Goal: Task Accomplishment & Management: Use online tool/utility

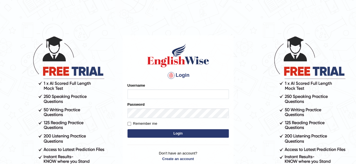
click at [137, 97] on input "Username" at bounding box center [177, 95] width 101 height 10
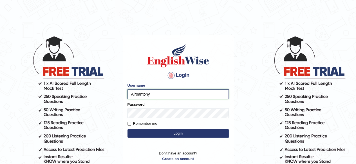
click at [153, 97] on input "Alroantony" at bounding box center [177, 95] width 101 height 10
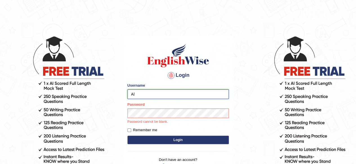
type input "A"
click at [153, 97] on input "Username" at bounding box center [177, 95] width 101 height 10
click at [151, 97] on input "Username" at bounding box center [177, 95] width 101 height 10
type input "Alroantony"
click at [171, 139] on form "Please fix the following errors: Username Alroantony Password Password cannot b…" at bounding box center [177, 114] width 101 height 63
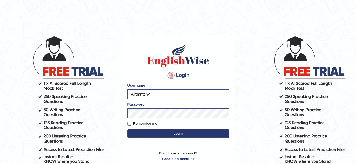
click at [178, 135] on button "Login" at bounding box center [177, 134] width 101 height 8
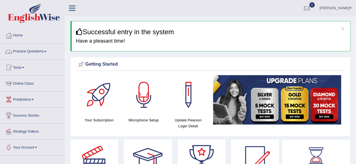
click at [28, 83] on link "Online Class" at bounding box center [32, 83] width 64 height 14
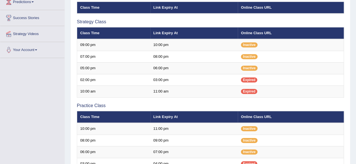
scroll to position [91, 0]
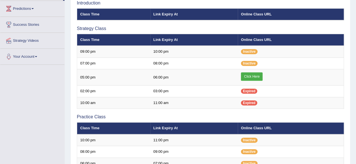
scroll to position [91, 0]
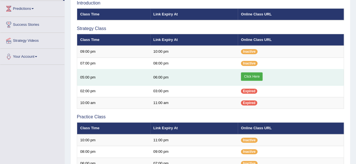
click at [247, 74] on link "Click Here" at bounding box center [252, 77] width 22 height 8
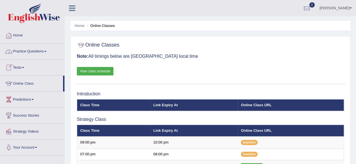
click at [39, 51] on link "Practice Questions" at bounding box center [32, 51] width 64 height 14
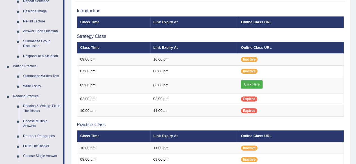
scroll to position [90, 0]
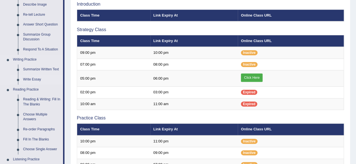
click at [34, 81] on link "Write Essay" at bounding box center [42, 80] width 42 height 10
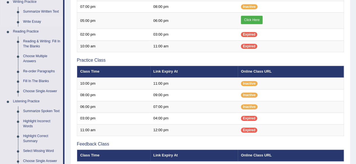
scroll to position [289, 0]
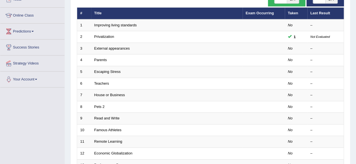
scroll to position [73, 0]
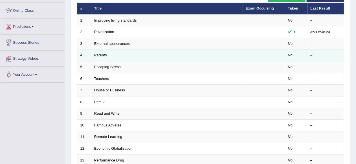
click at [102, 55] on link "Parents" at bounding box center [100, 55] width 13 height 4
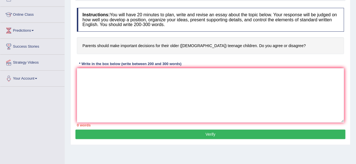
scroll to position [54, 0]
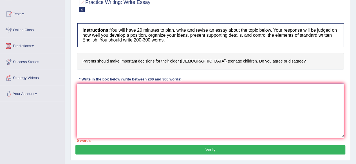
click at [157, 134] on textarea at bounding box center [210, 111] width 267 height 55
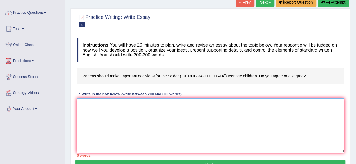
scroll to position [40, 0]
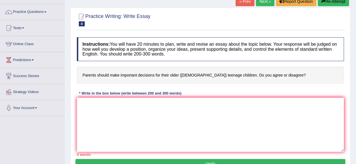
click at [70, 4] on div "Home Practice Writing: Write Essay Parents « Prev Next » Report Question Re-Att…" at bounding box center [210, 100] width 291 height 281
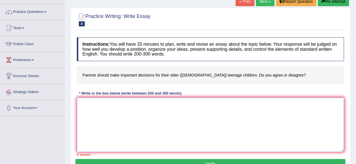
click at [157, 112] on textarea at bounding box center [210, 125] width 267 height 55
paste textarea "The increasing influence of (essay topic) on our lives has ignited numerous dis…"
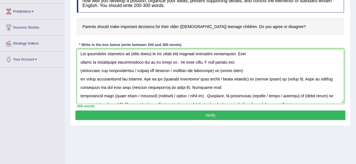
scroll to position [0, 0]
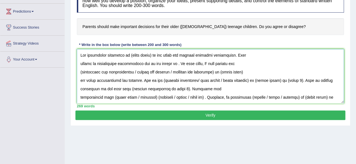
click at [257, 60] on textarea at bounding box center [210, 76] width 267 height 55
type textarea "The increasing influence of (essay topic) on our lives has ignited numerous dis…"
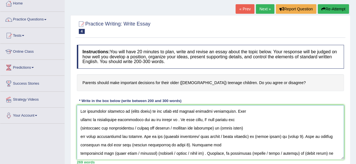
scroll to position [31, 0]
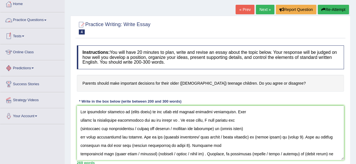
click at [42, 21] on link "Practice Questions" at bounding box center [32, 19] width 64 height 14
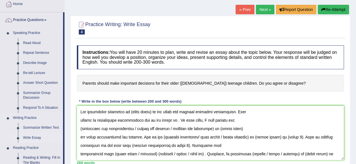
click at [37, 138] on link "Write Essay" at bounding box center [42, 138] width 42 height 10
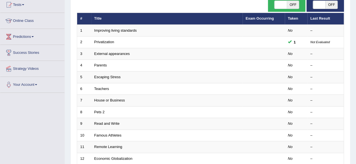
scroll to position [66, 0]
